Goal: Contribute content

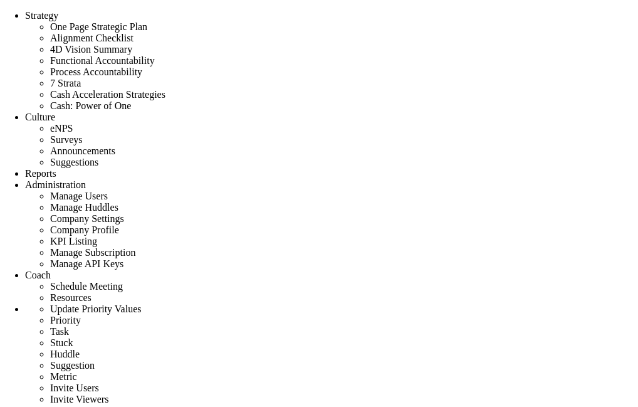
click at [51, 269] on span at bounding box center [51, 274] width 0 height 11
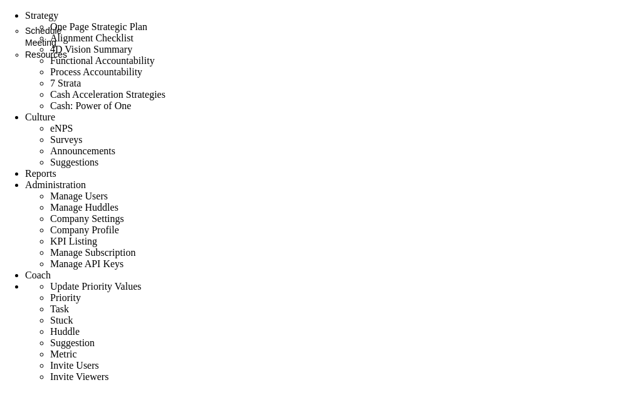
click at [67, 54] on span "Resources" at bounding box center [46, 54] width 42 height 10
type input "okm"
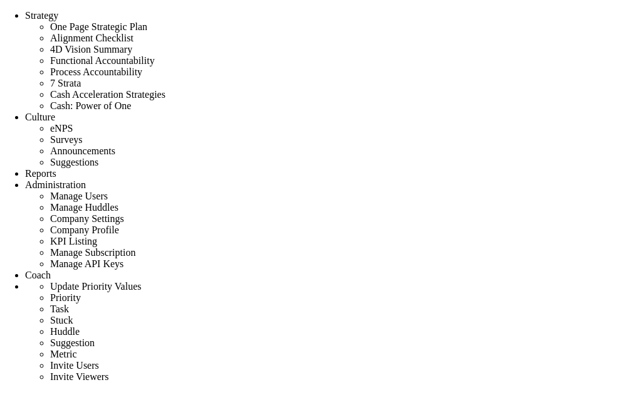
scroll to position [54, 0]
